Goal: Task Accomplishment & Management: Use online tool/utility

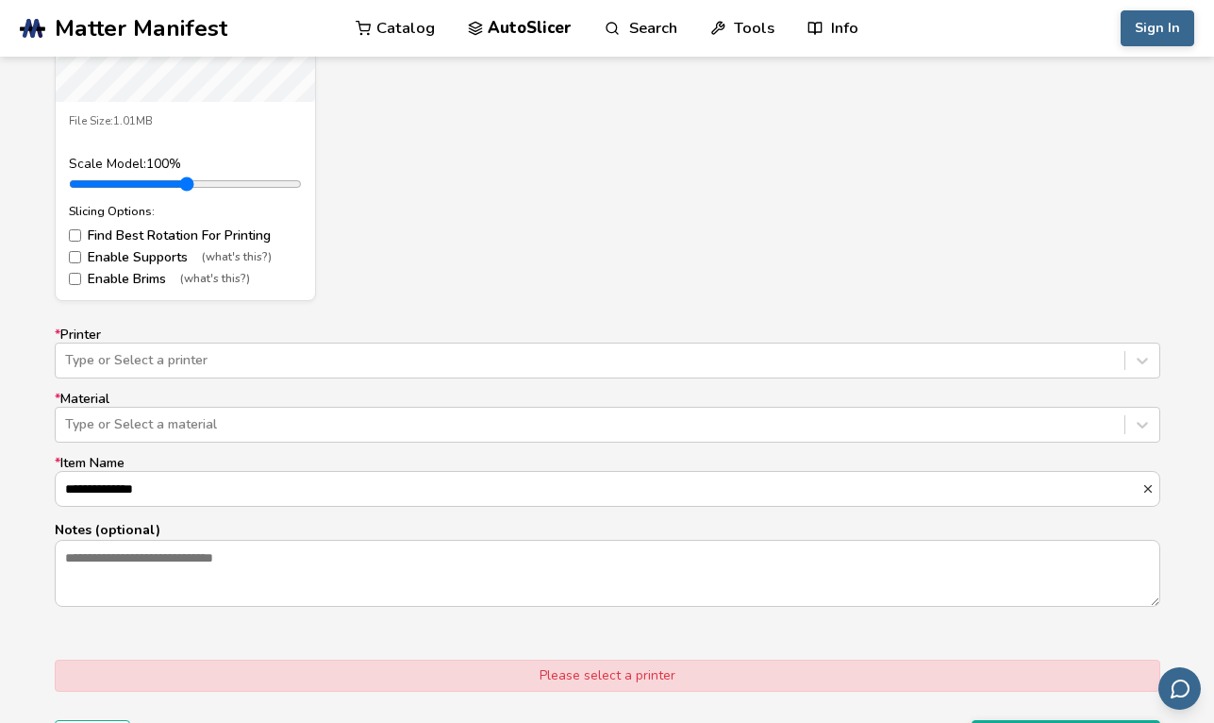
scroll to position [998, 0]
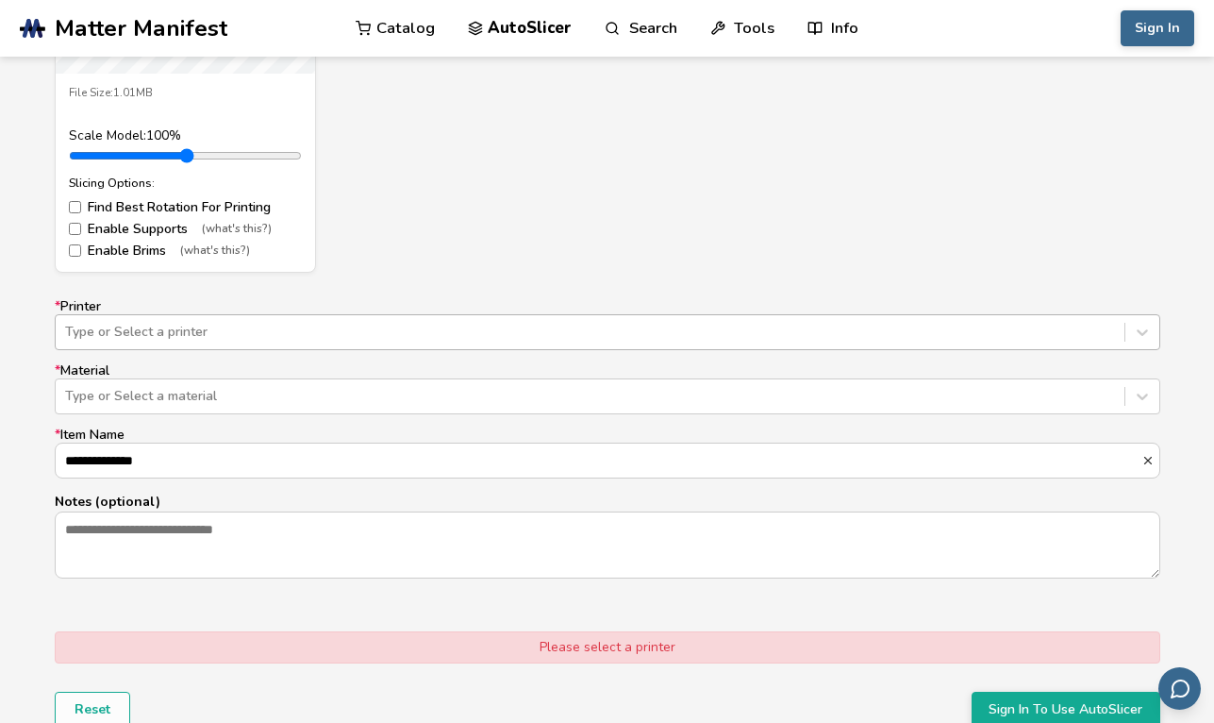
click at [808, 337] on div at bounding box center [590, 332] width 1050 height 19
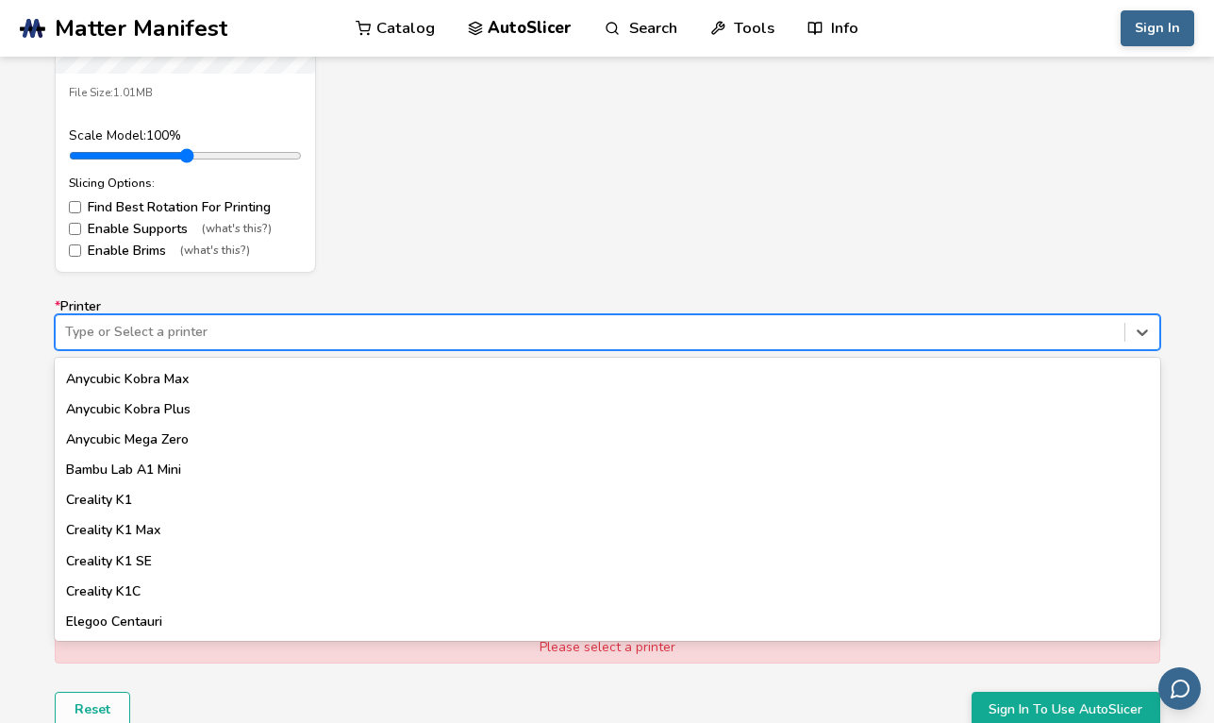
scroll to position [0, 0]
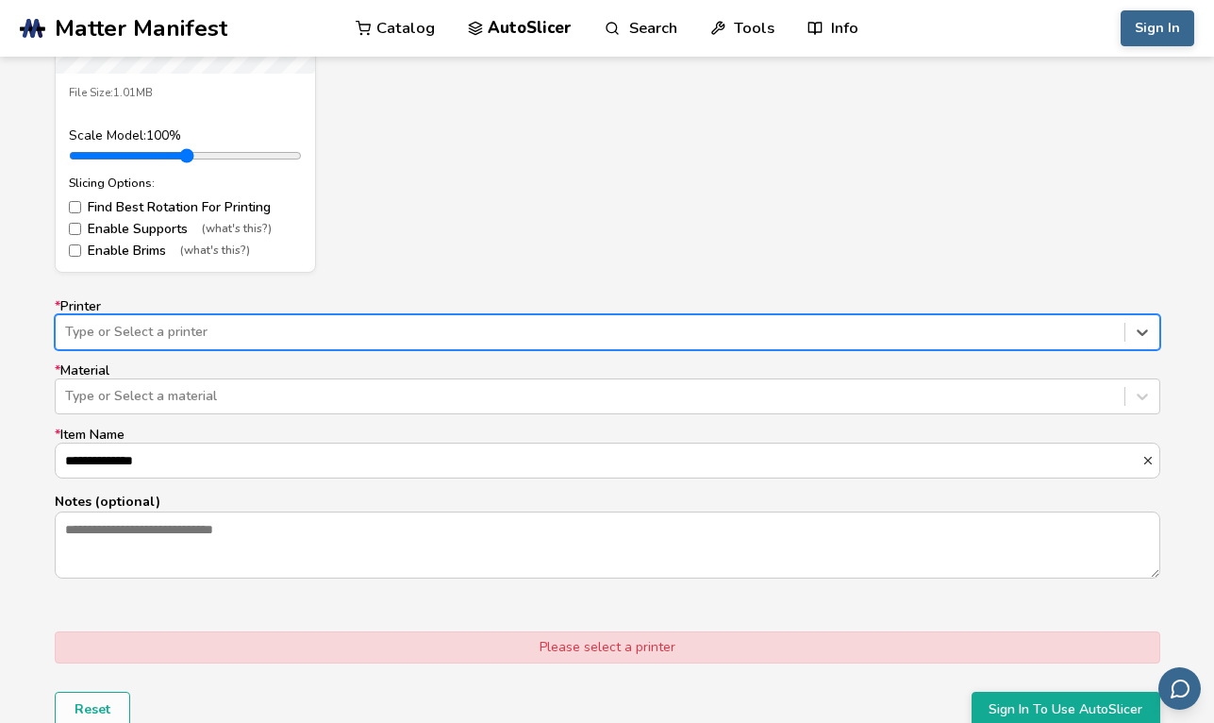
click at [430, 335] on div at bounding box center [590, 332] width 1050 height 19
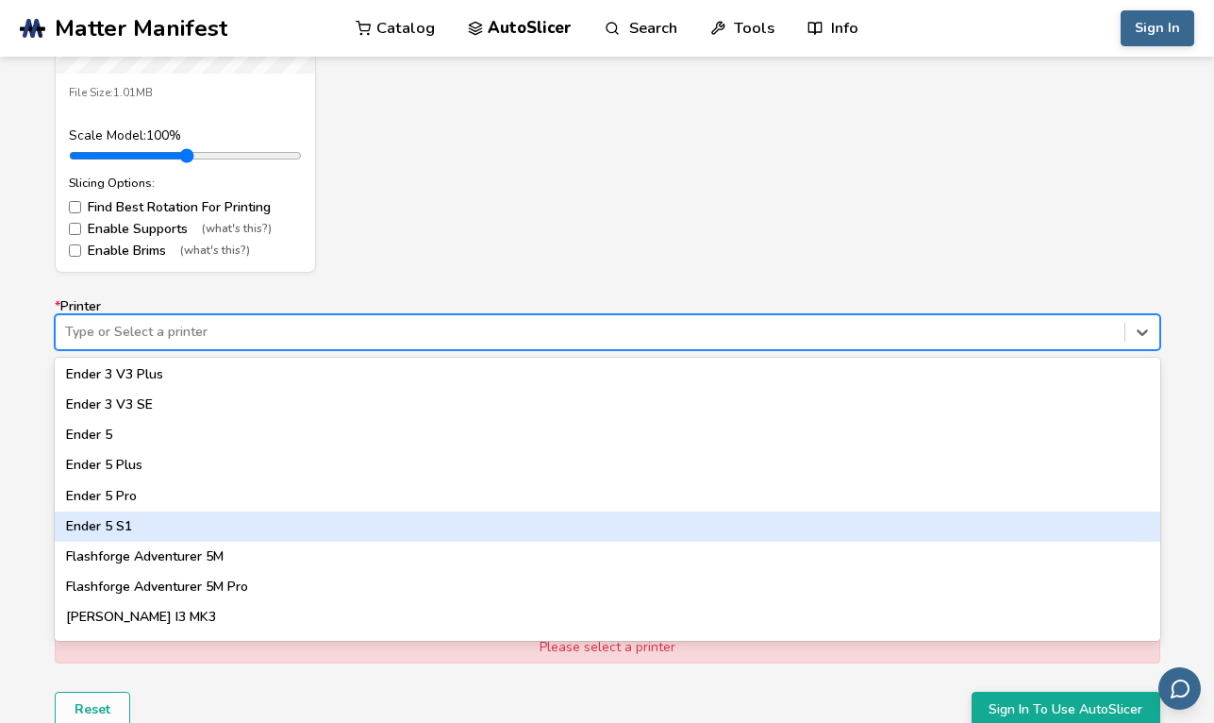
scroll to position [1352, 0]
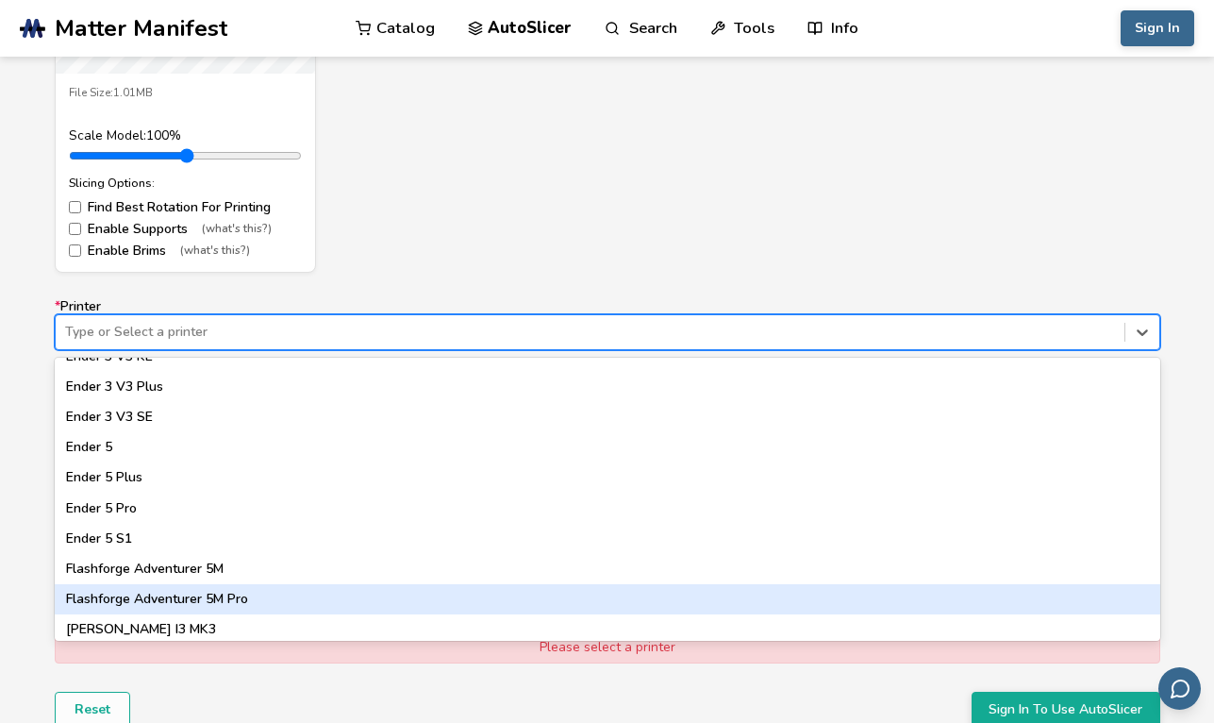
click at [273, 586] on div "Flashforge Adventurer 5M Pro" at bounding box center [608, 599] width 1106 height 30
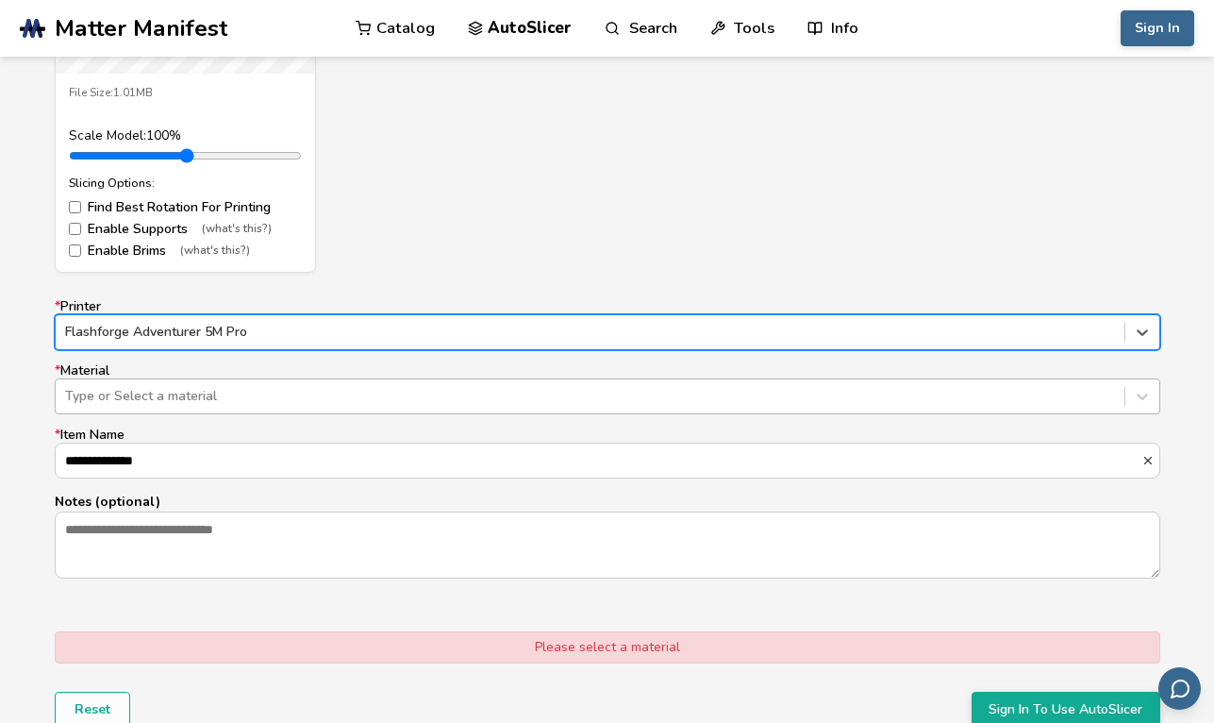
click at [289, 396] on div at bounding box center [590, 396] width 1050 height 19
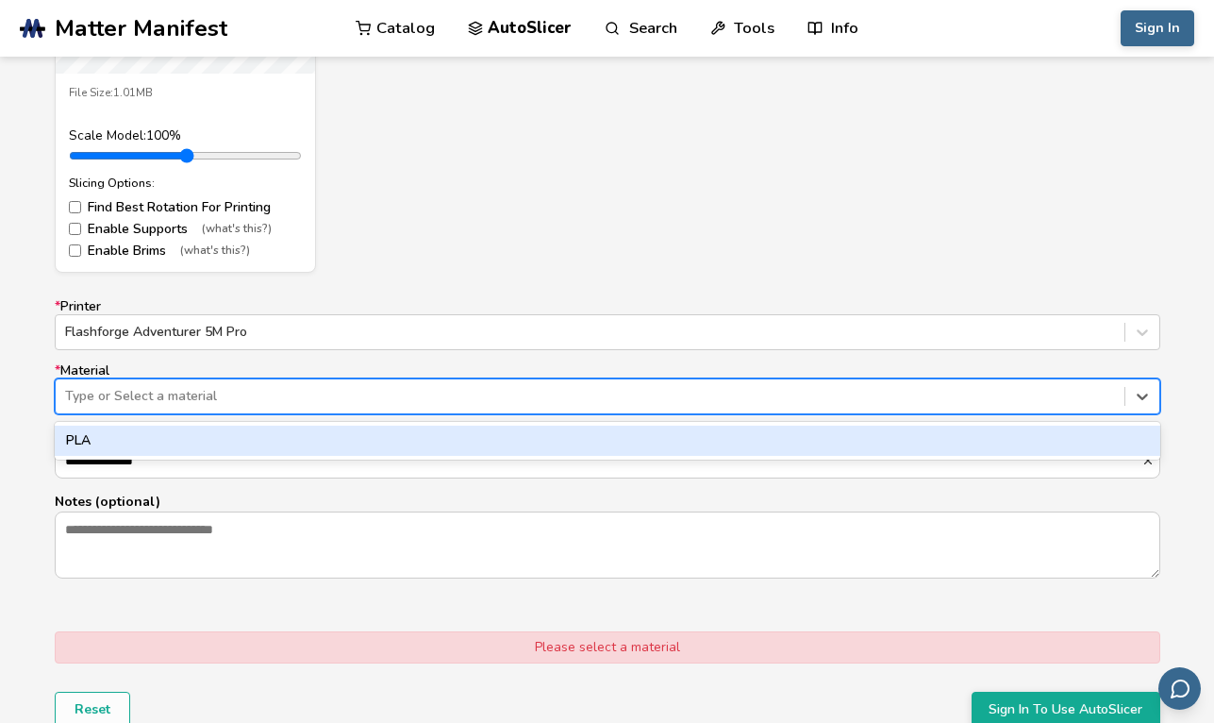
click at [276, 442] on div "PLA" at bounding box center [608, 440] width 1106 height 30
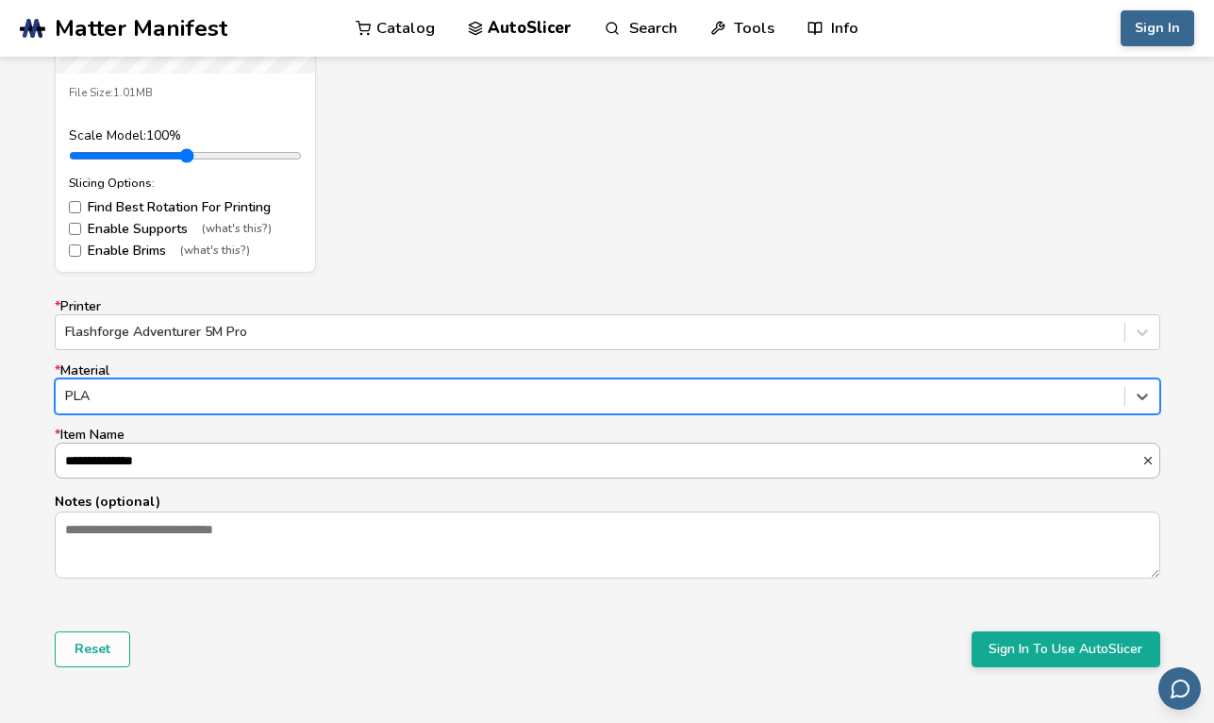
click at [239, 461] on input "**********" at bounding box center [599, 460] width 1086 height 34
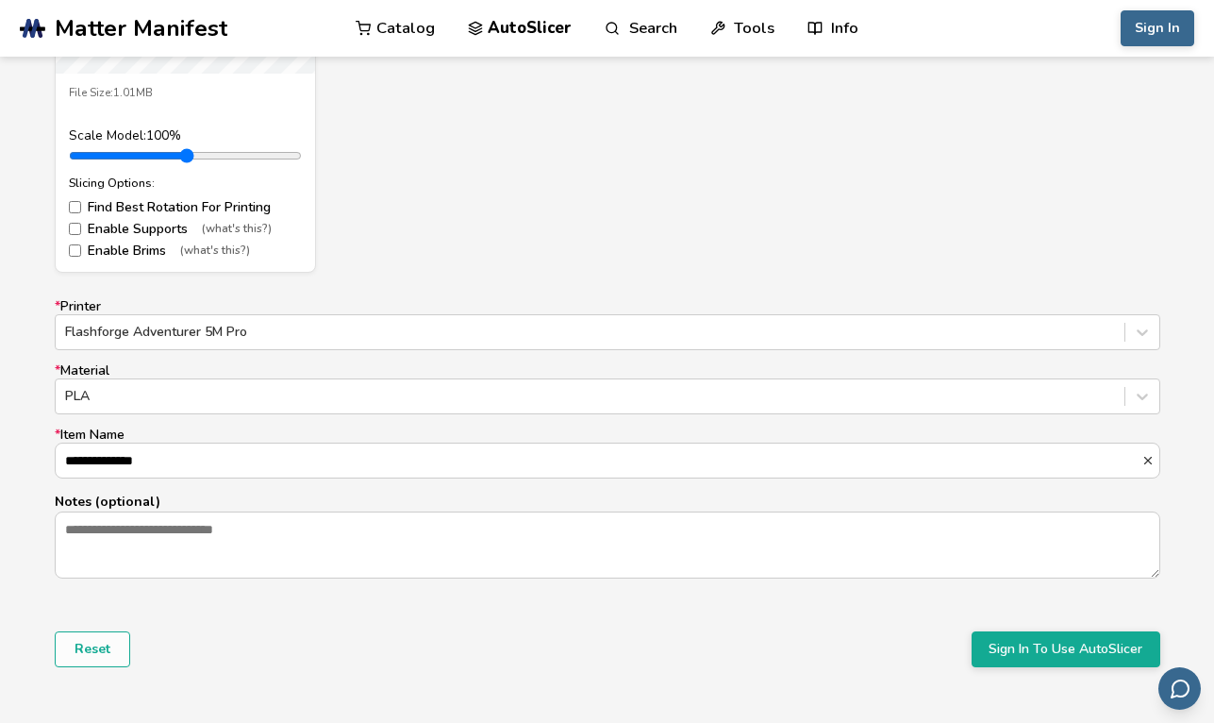
click at [523, 666] on div "Reset Sign In To Use AutoSlicer" at bounding box center [608, 649] width 1106 height 36
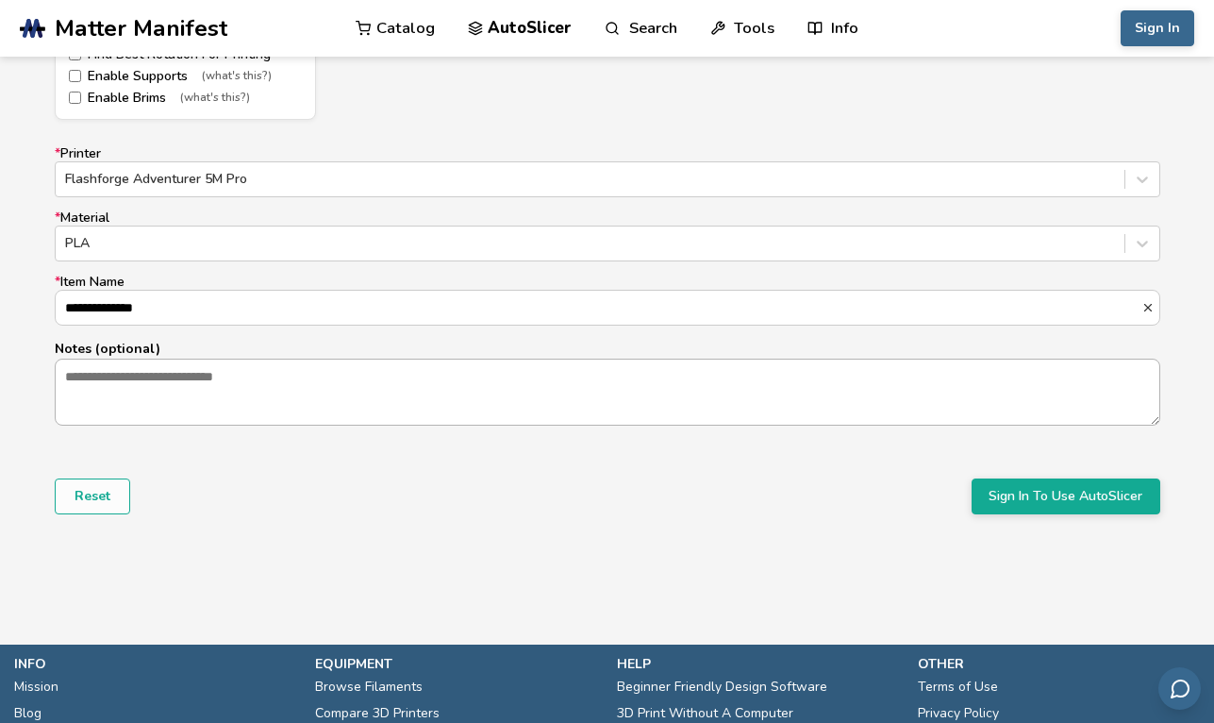
scroll to position [1330, 0]
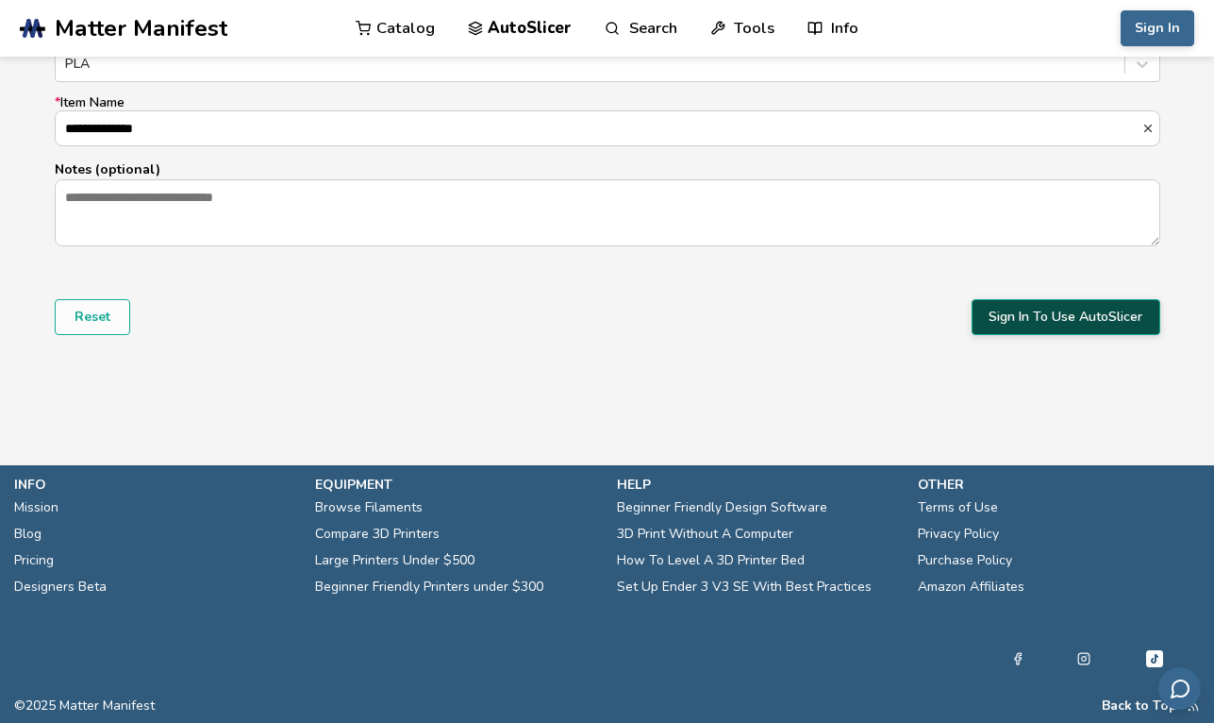
click at [1055, 324] on button "Sign In To Use AutoSlicer" at bounding box center [1066, 317] width 189 height 36
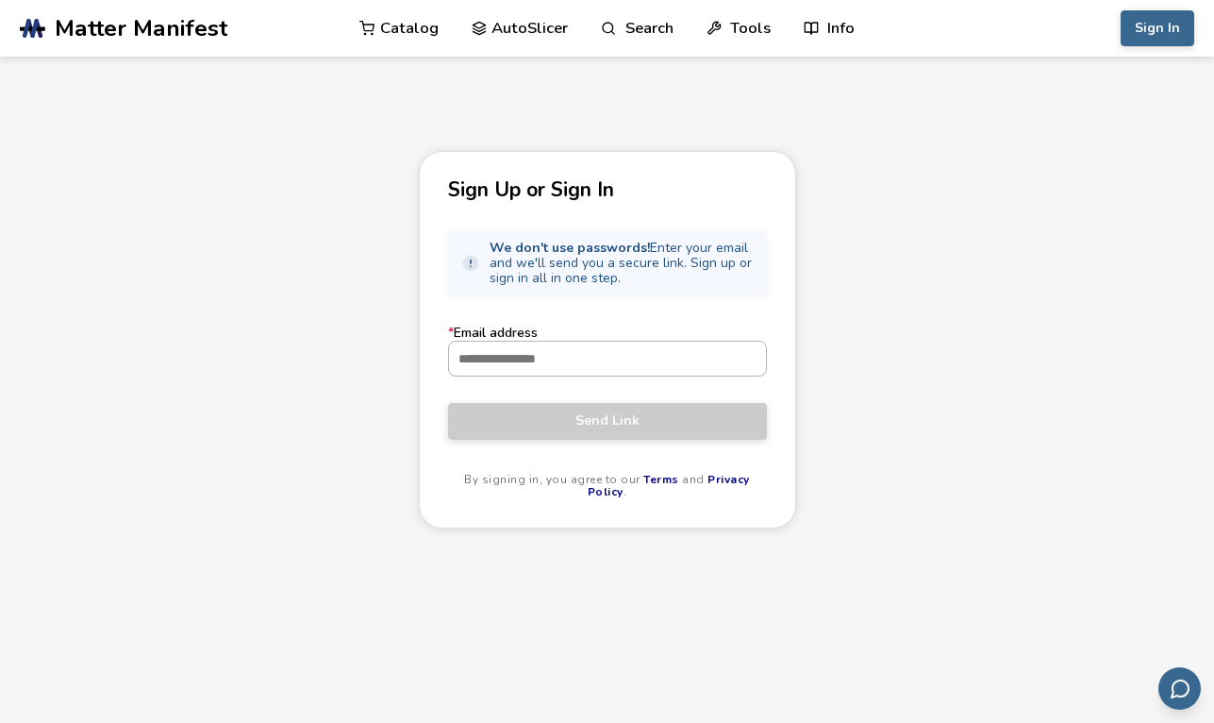
click at [713, 361] on input "* Email address" at bounding box center [607, 359] width 317 height 34
type input "**********"
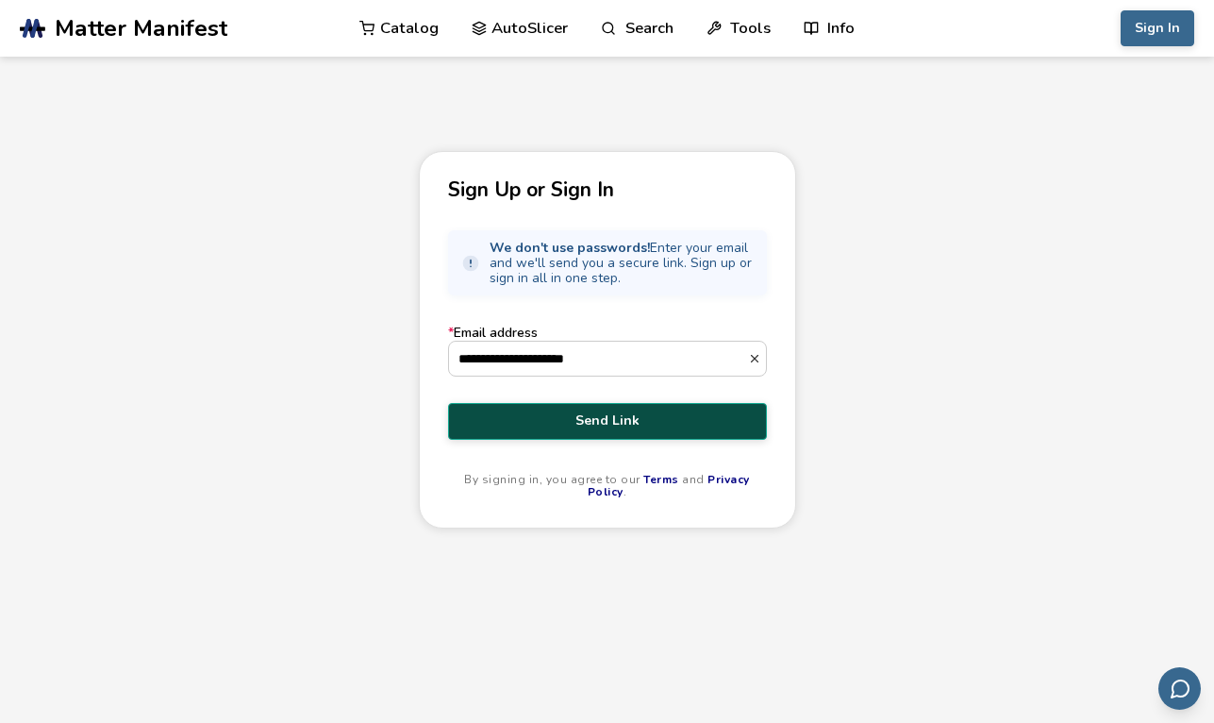
click at [677, 426] on span "Send Link" at bounding box center [607, 420] width 291 height 15
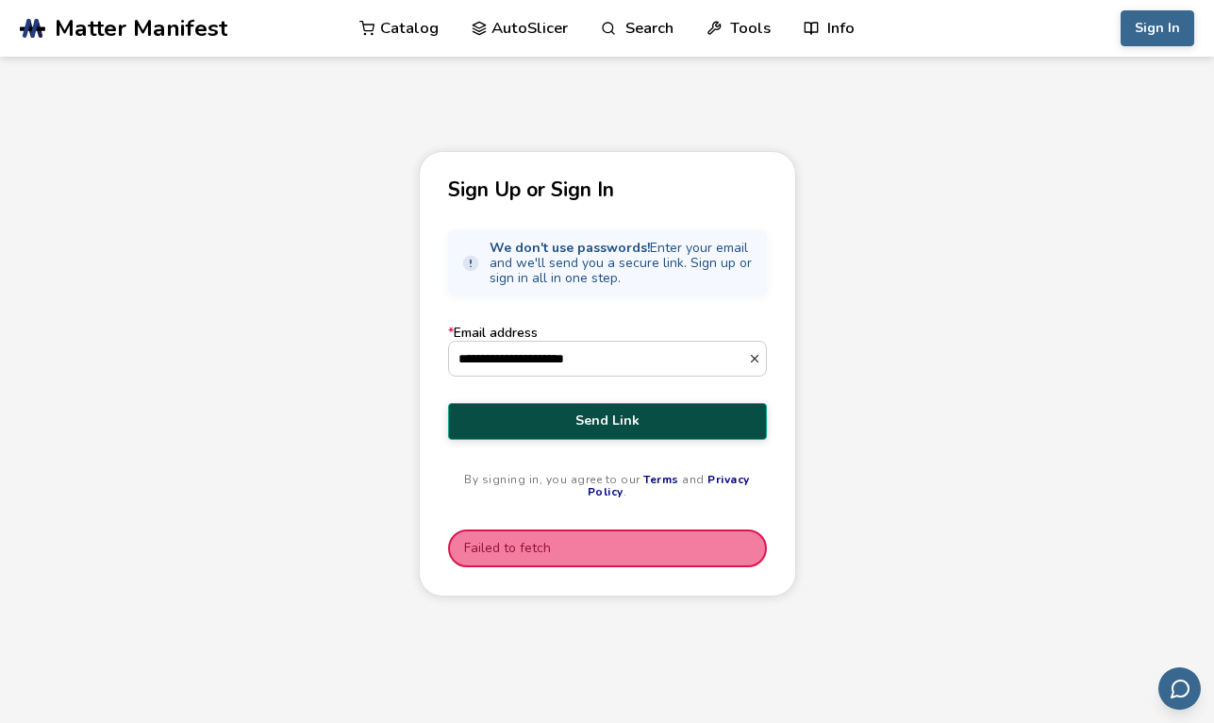
click at [421, 641] on div "**********" at bounding box center [607, 486] width 1214 height 670
